Goal: Transaction & Acquisition: Download file/media

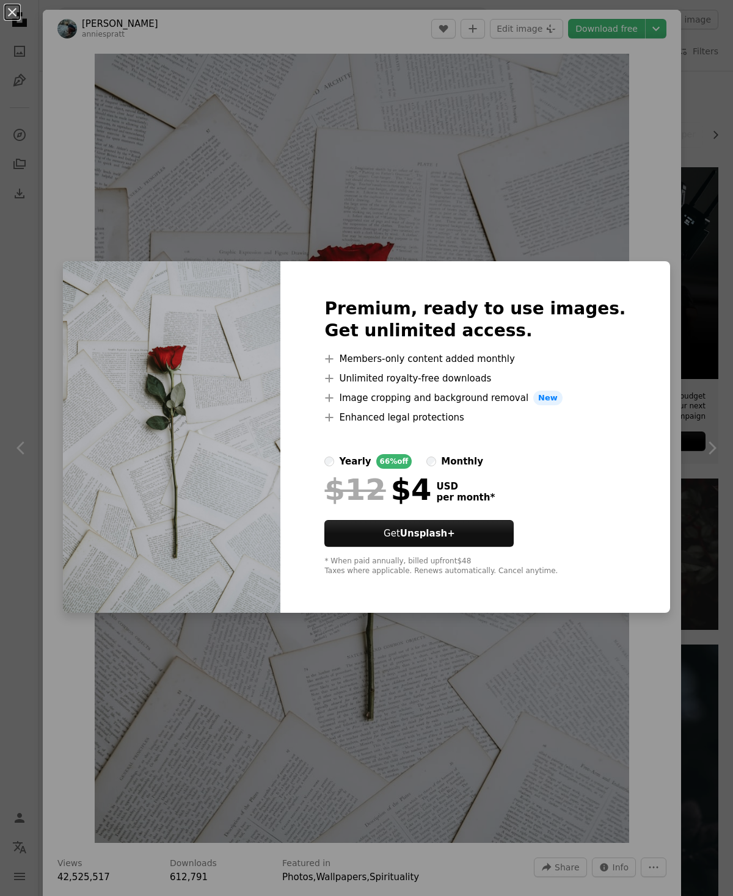
scroll to position [25, 0]
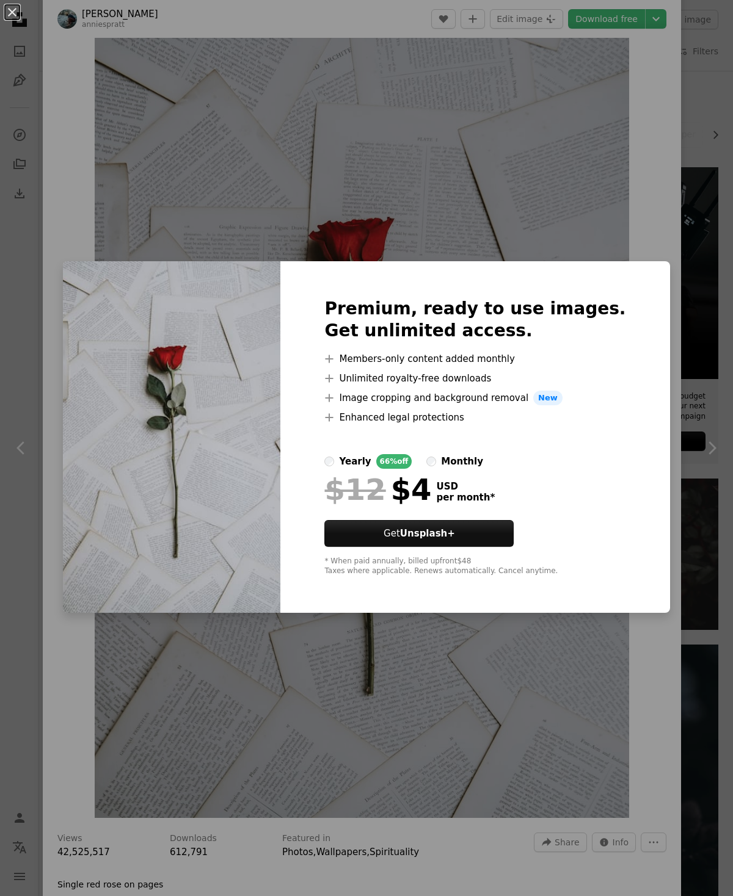
click at [565, 162] on div "An X shape Premium, ready to use images. Get unlimited access. A plus sign Memb…" at bounding box center [366, 448] width 733 height 896
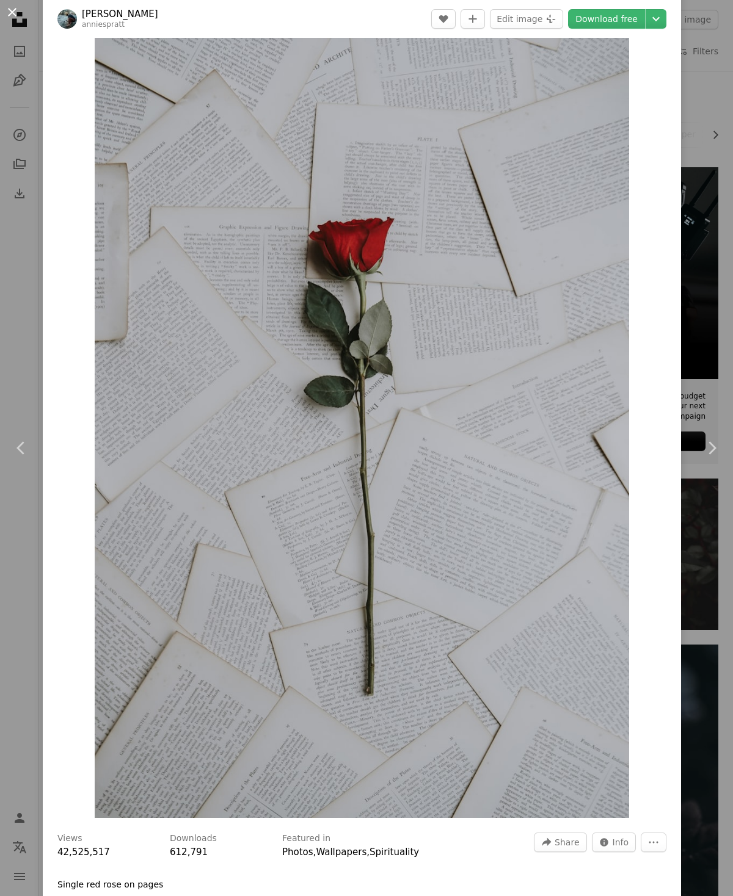
click at [10, 15] on button "An X shape" at bounding box center [12, 12] width 15 height 15
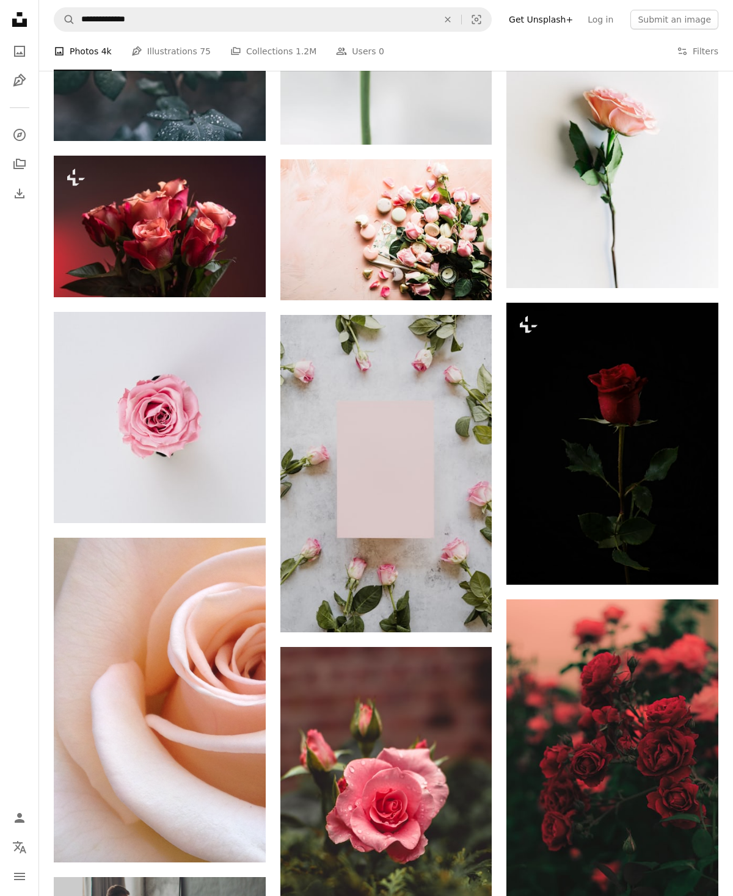
scroll to position [1730, 0]
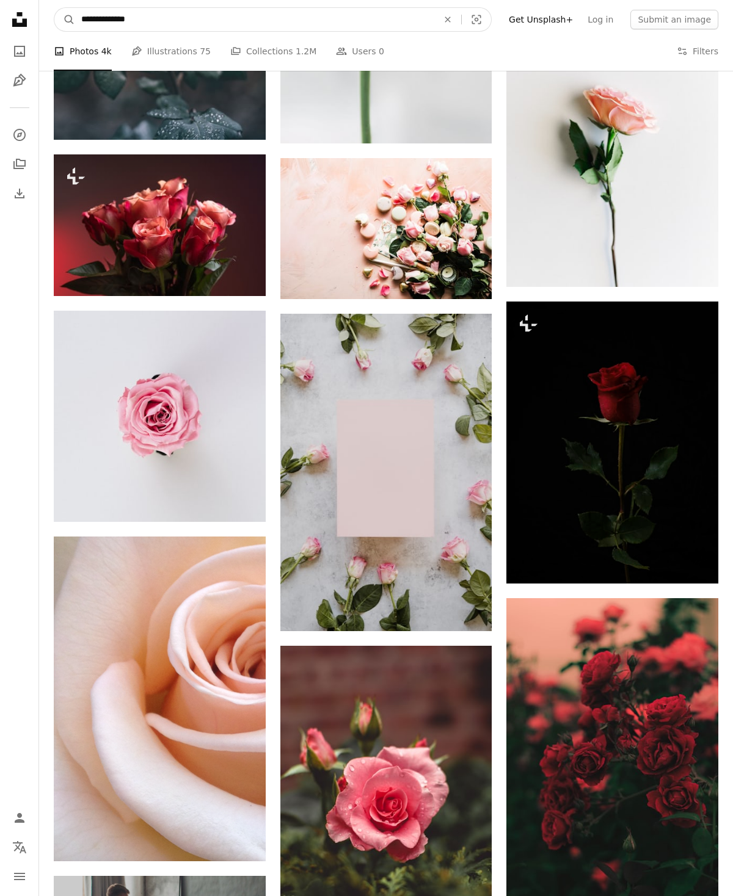
click at [361, 29] on input "**********" at bounding box center [254, 19] width 359 height 23
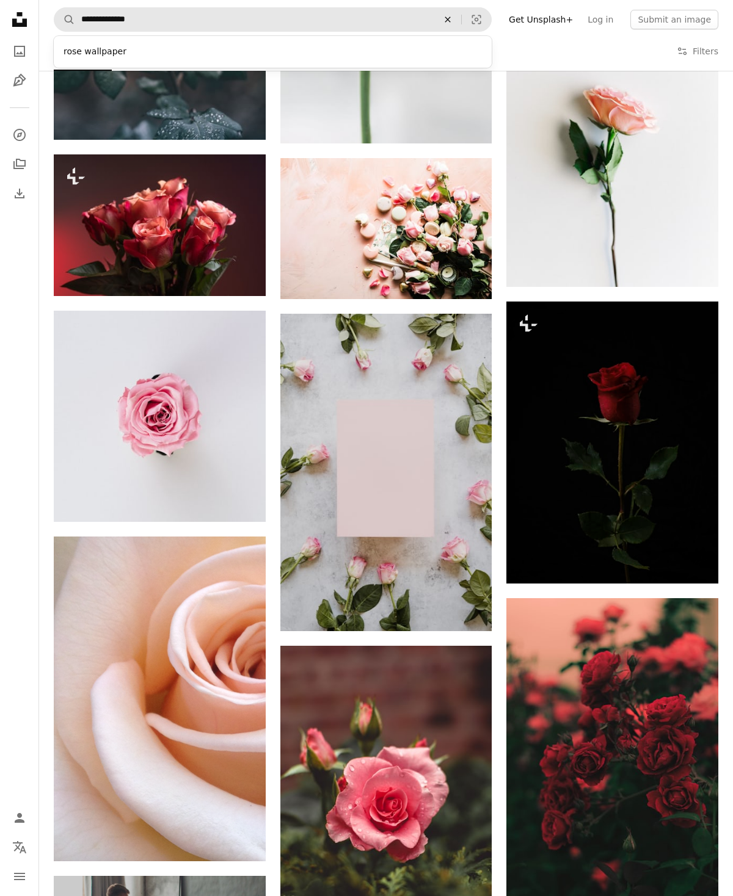
click at [456, 20] on icon "An X shape" at bounding box center [447, 20] width 27 height 10
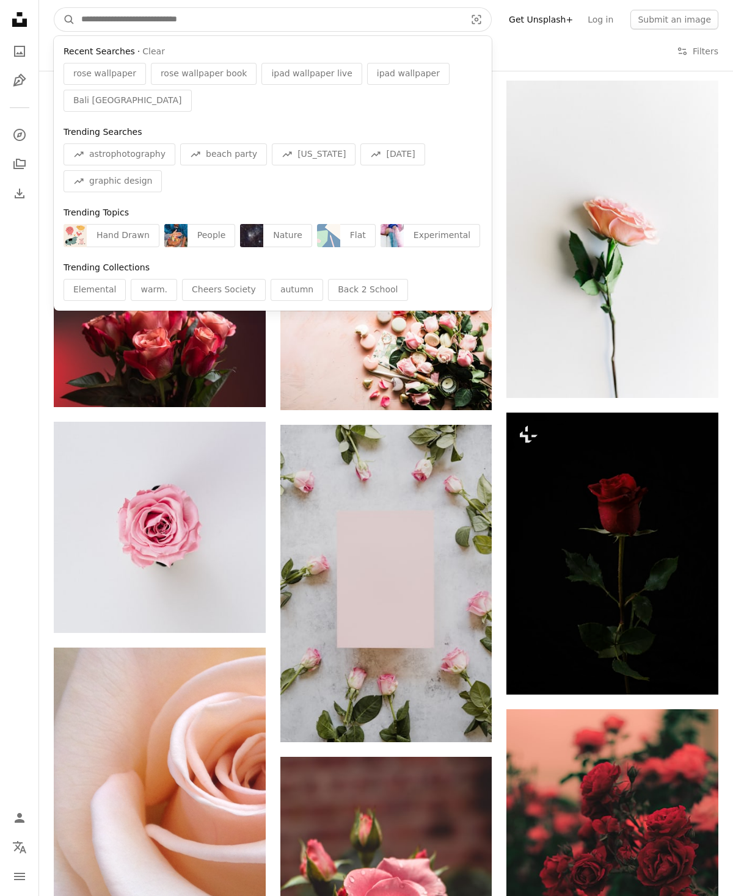
scroll to position [1668, 0]
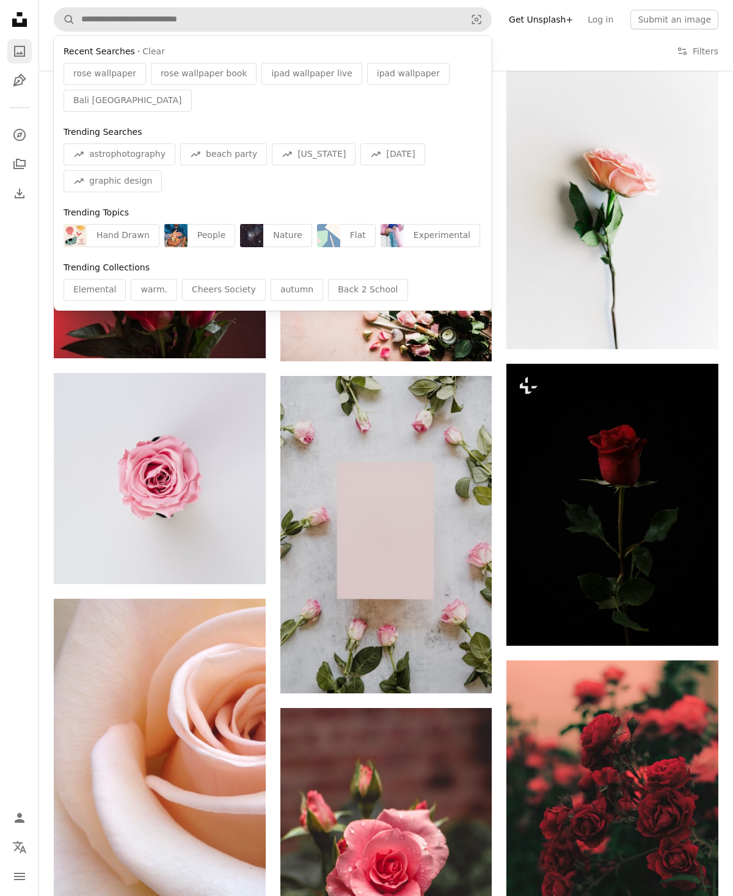
click at [28, 58] on link "A photo" at bounding box center [19, 51] width 24 height 24
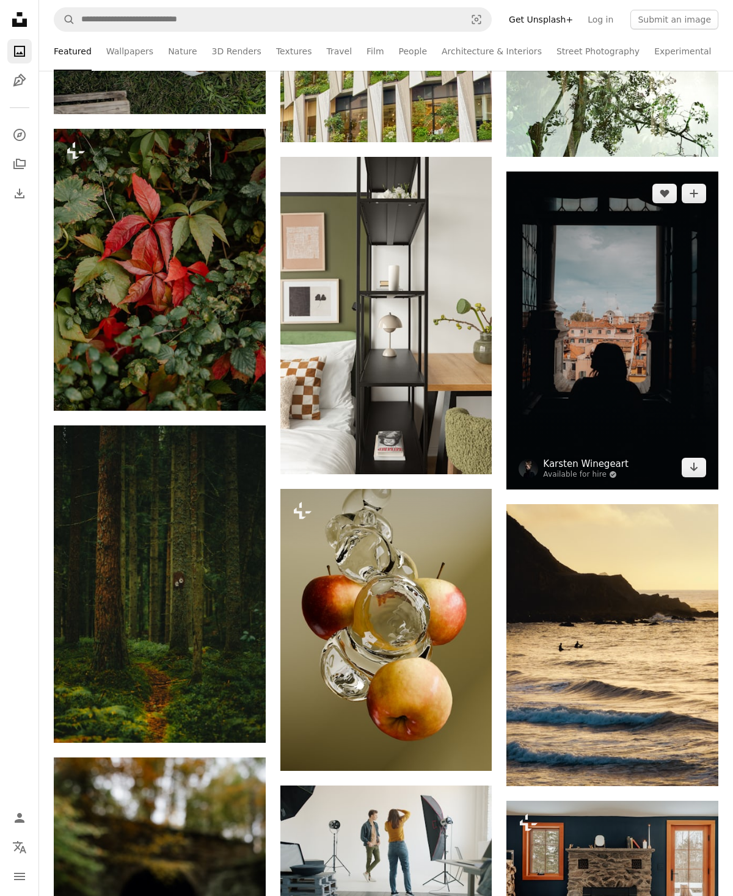
scroll to position [1590, 0]
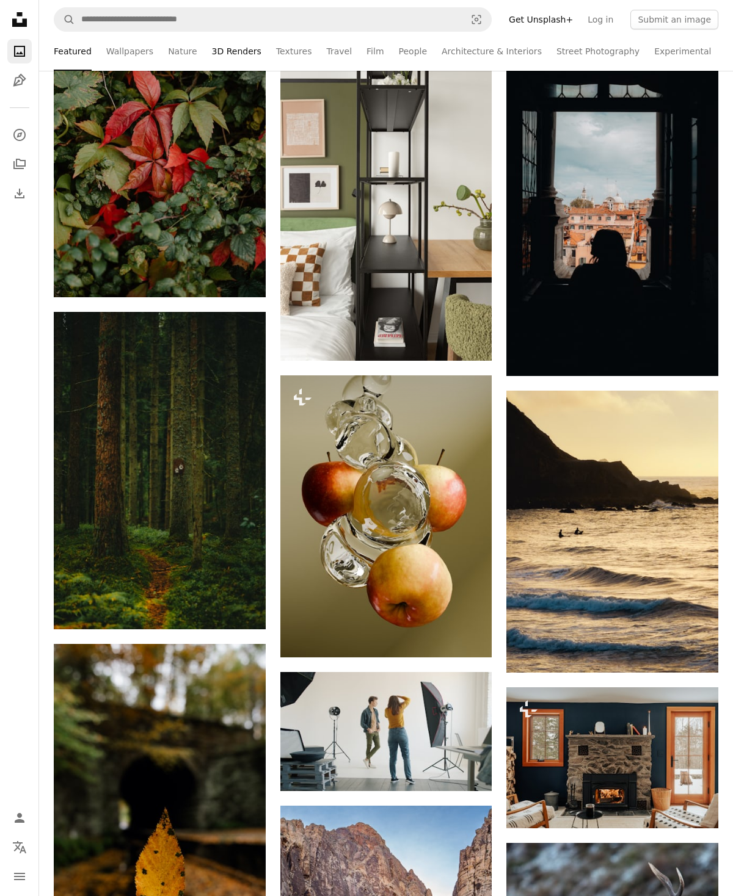
click at [234, 53] on link "3D Renders" at bounding box center [236, 51] width 49 height 39
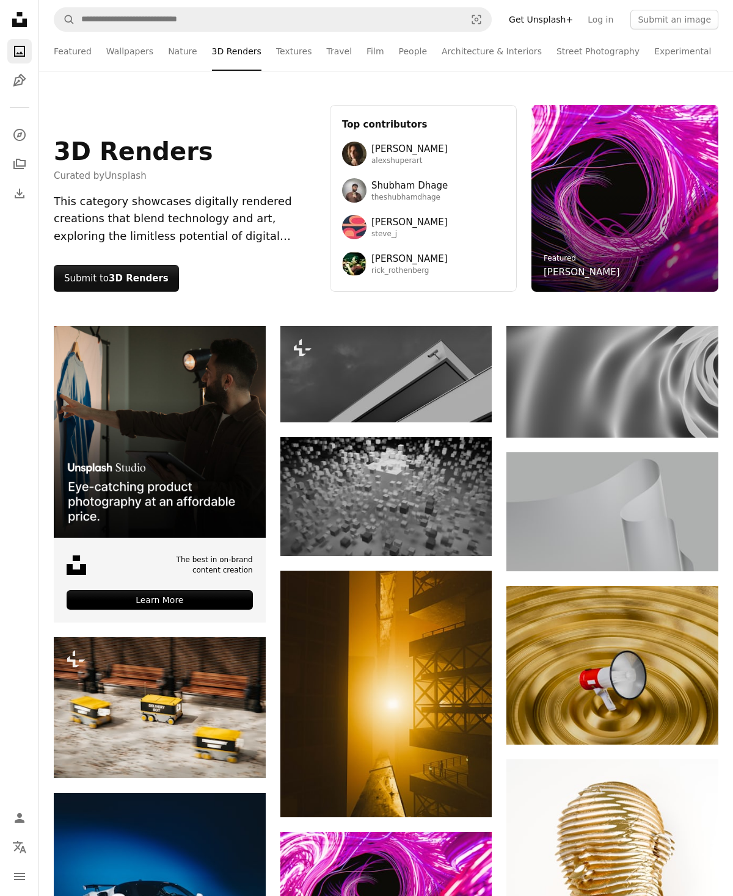
click at [336, 53] on link "Travel" at bounding box center [339, 51] width 26 height 39
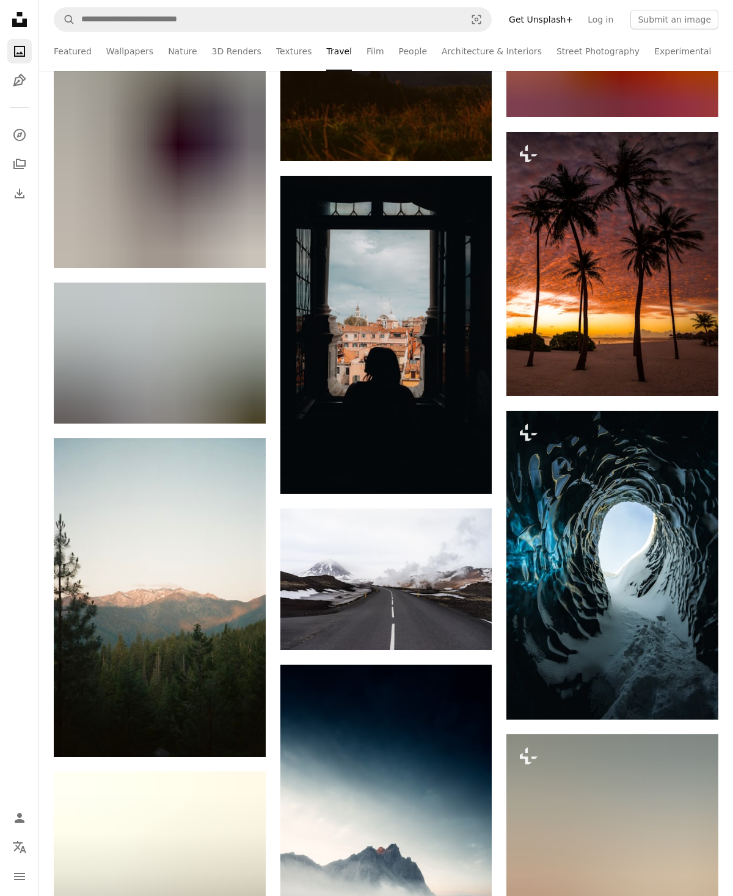
scroll to position [7355, 0]
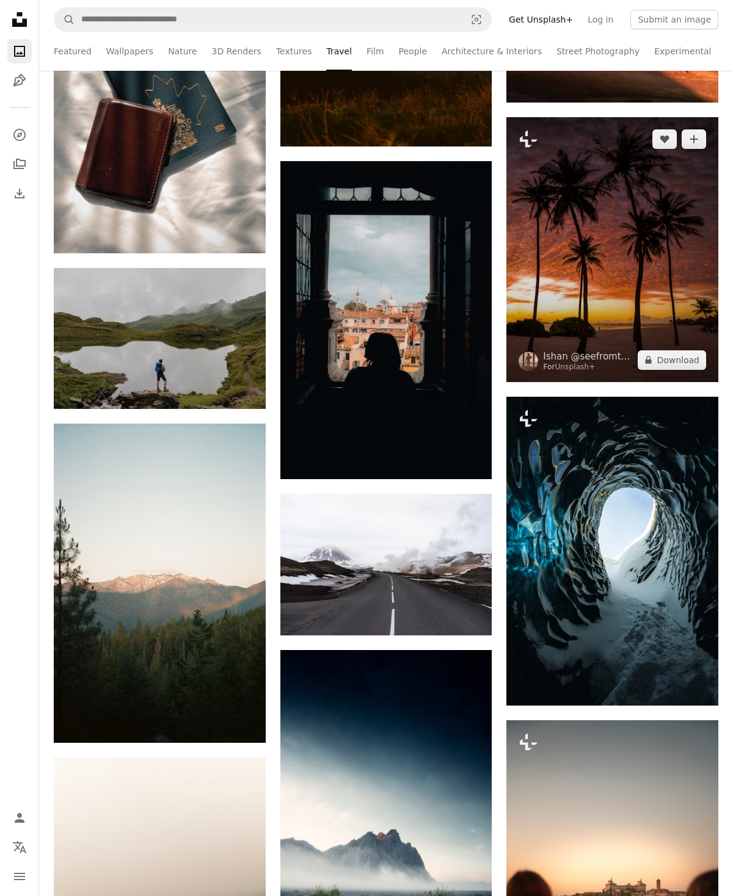
click at [632, 286] on img at bounding box center [612, 249] width 212 height 264
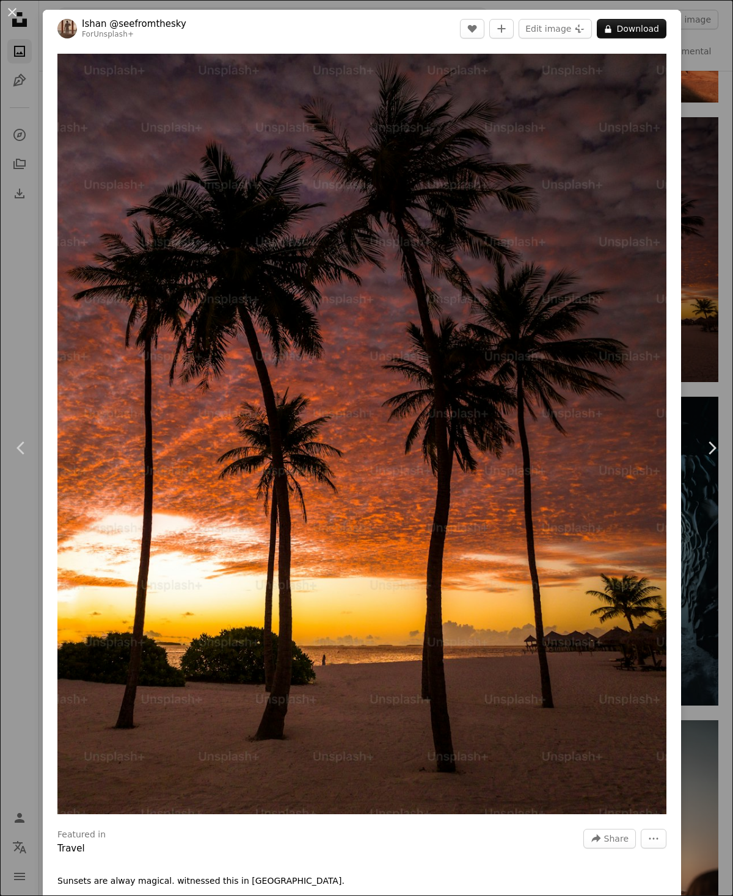
click at [16, 15] on button "An X shape" at bounding box center [12, 12] width 15 height 15
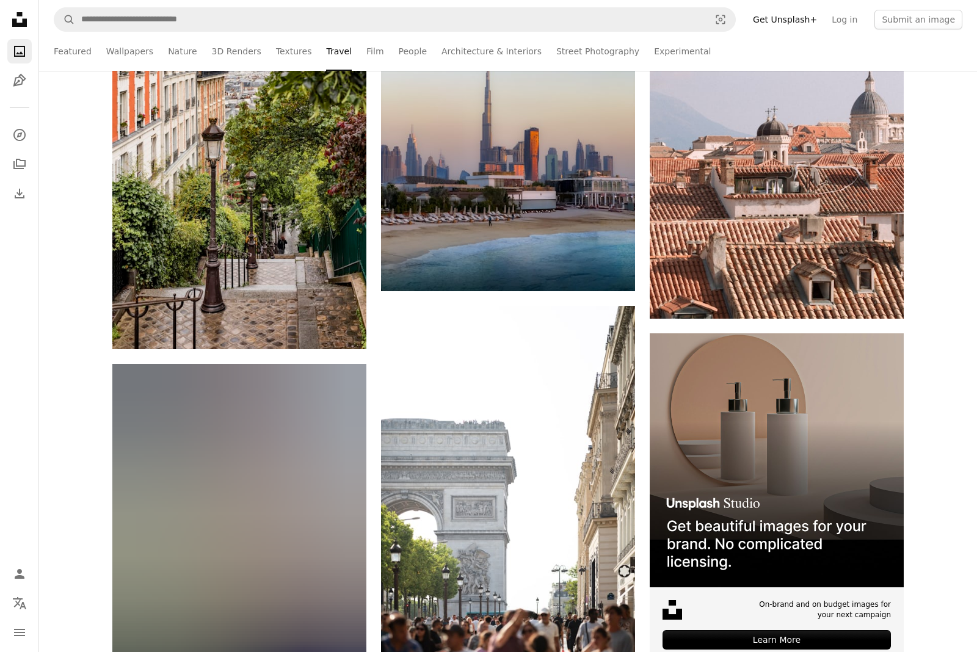
scroll to position [4076, 0]
